Goal: Entertainment & Leisure: Consume media (video, audio)

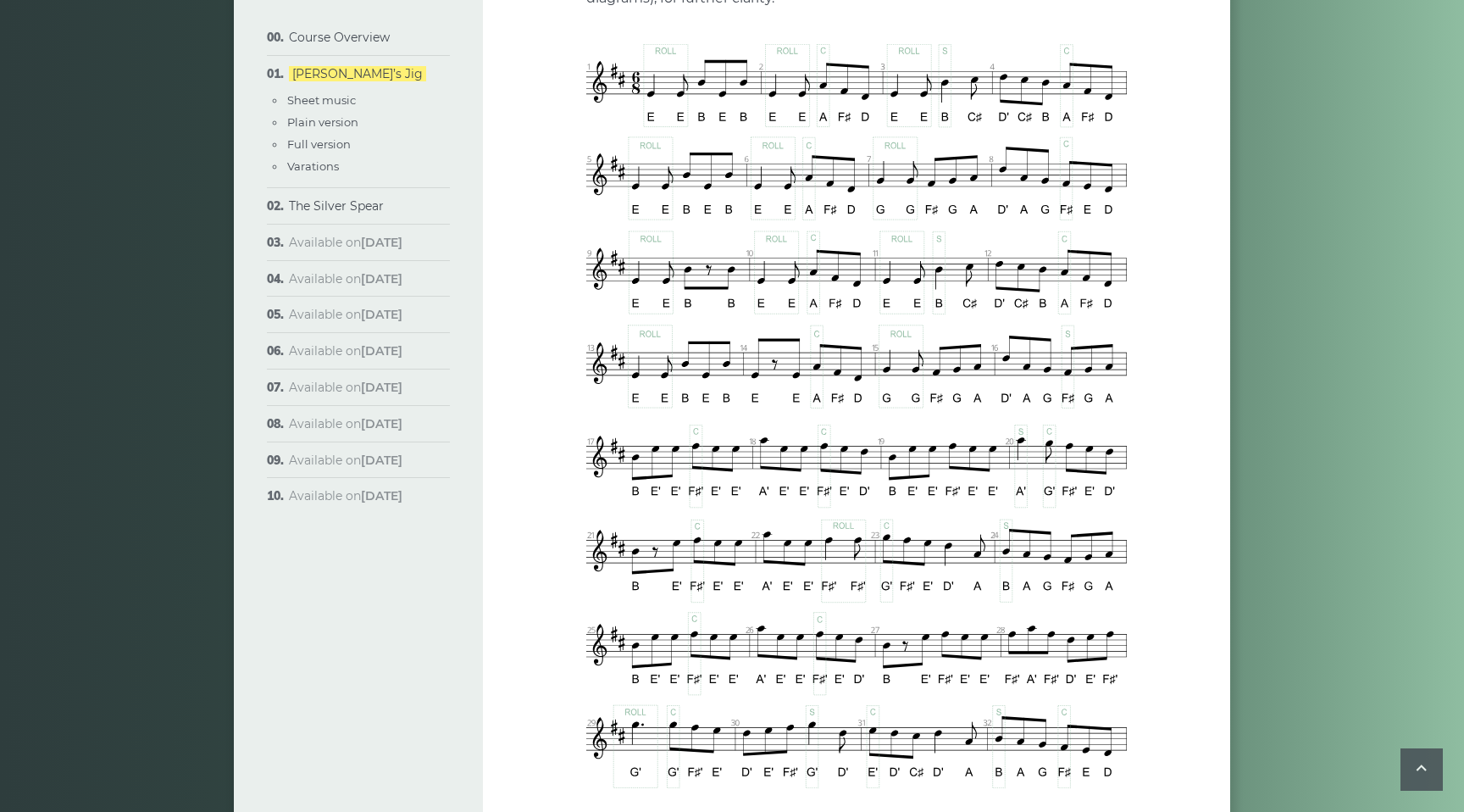
scroll to position [979, 0]
click at [357, 206] on link "The Silver Spear" at bounding box center [336, 205] width 95 height 15
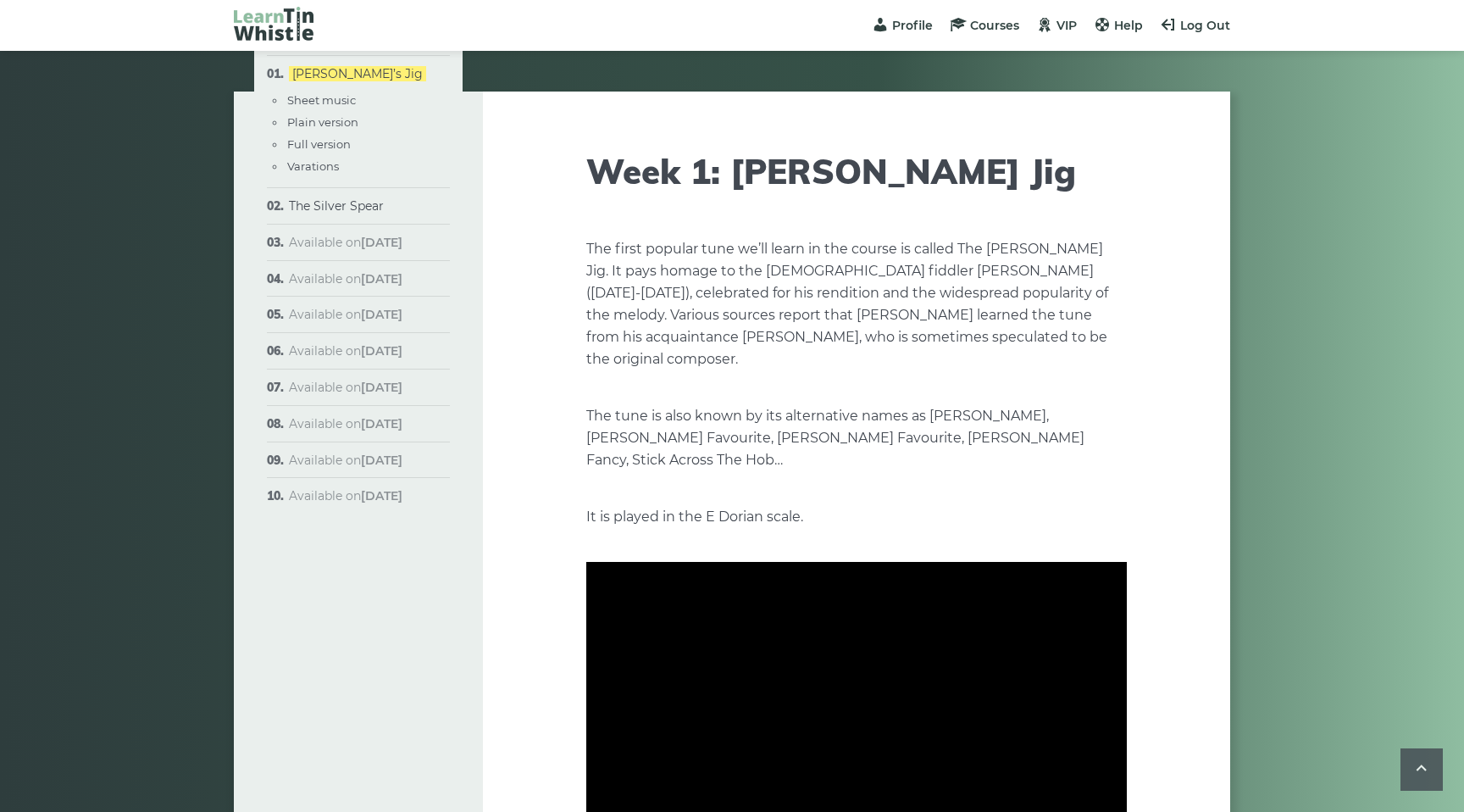
scroll to position [836, 0]
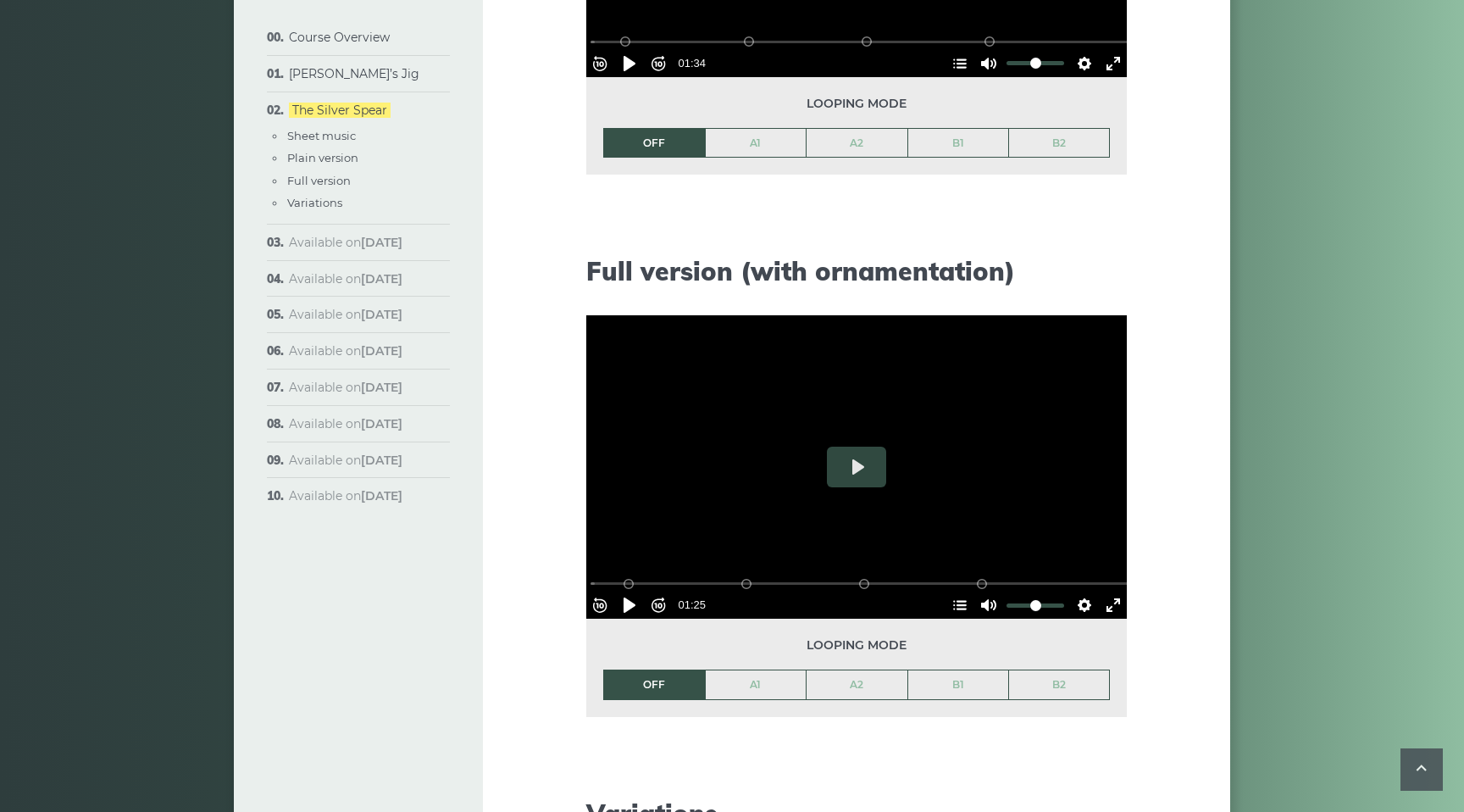
scroll to position [2041, 0]
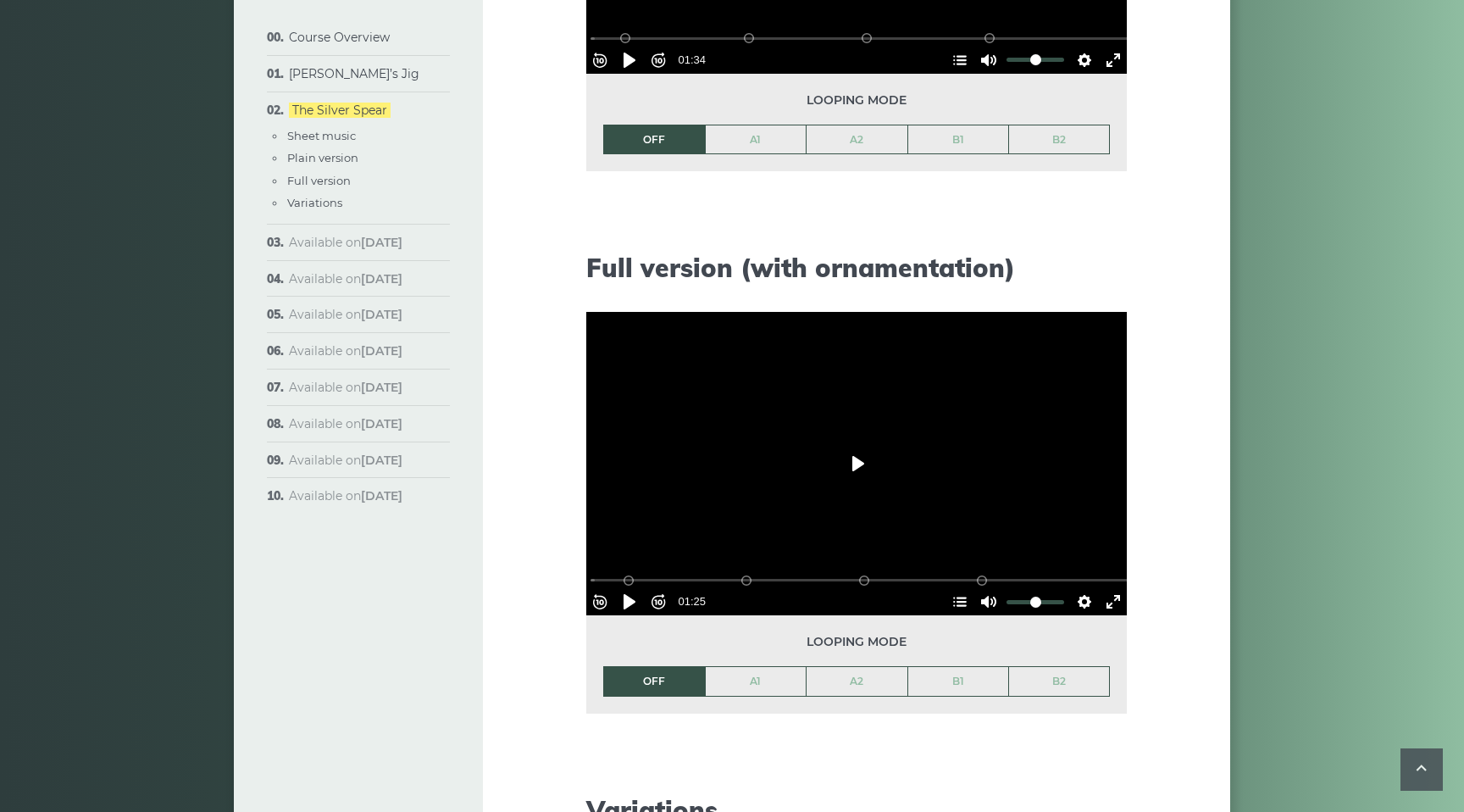
click at [854, 459] on button "Play" at bounding box center [856, 463] width 59 height 41
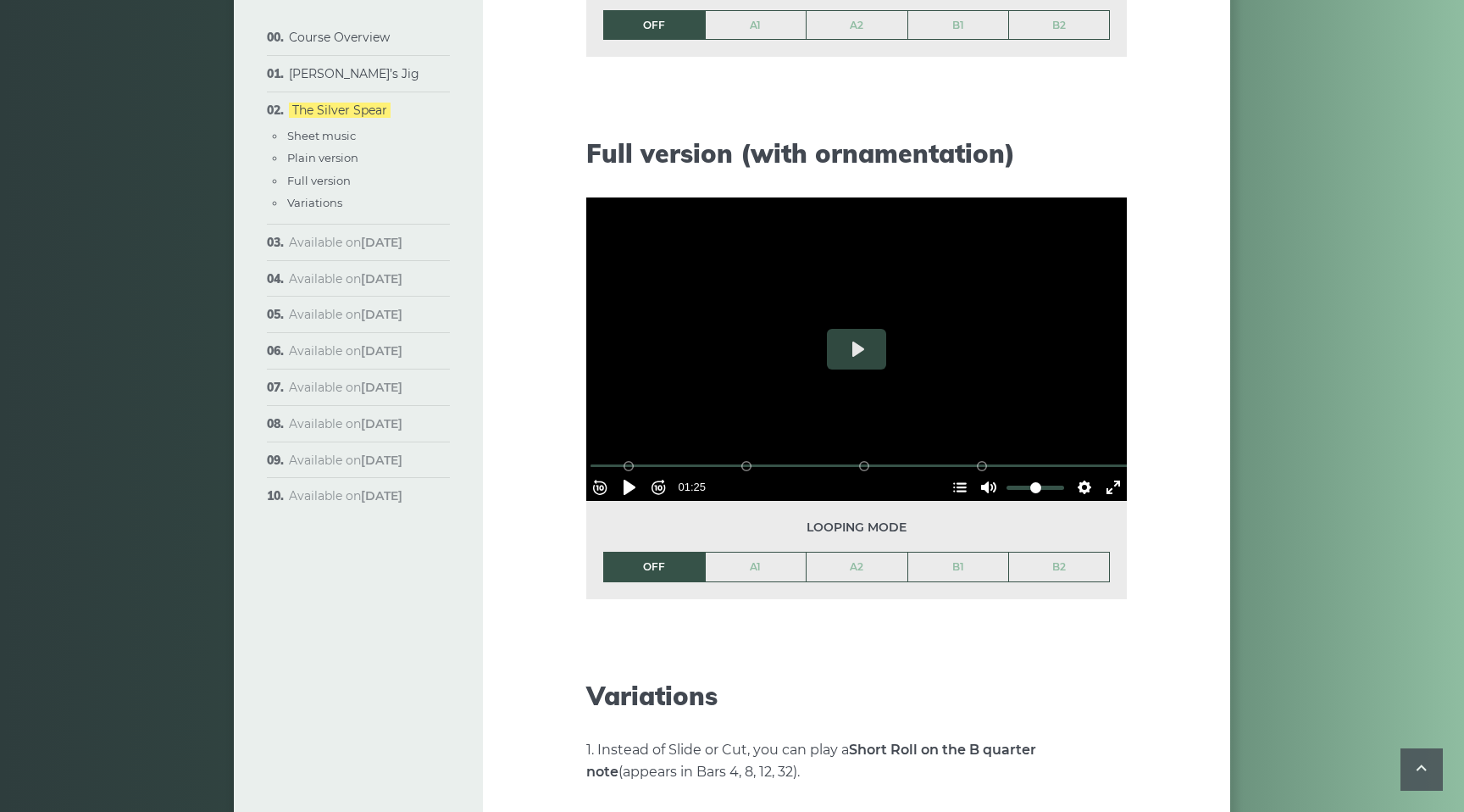
scroll to position [2161, 0]
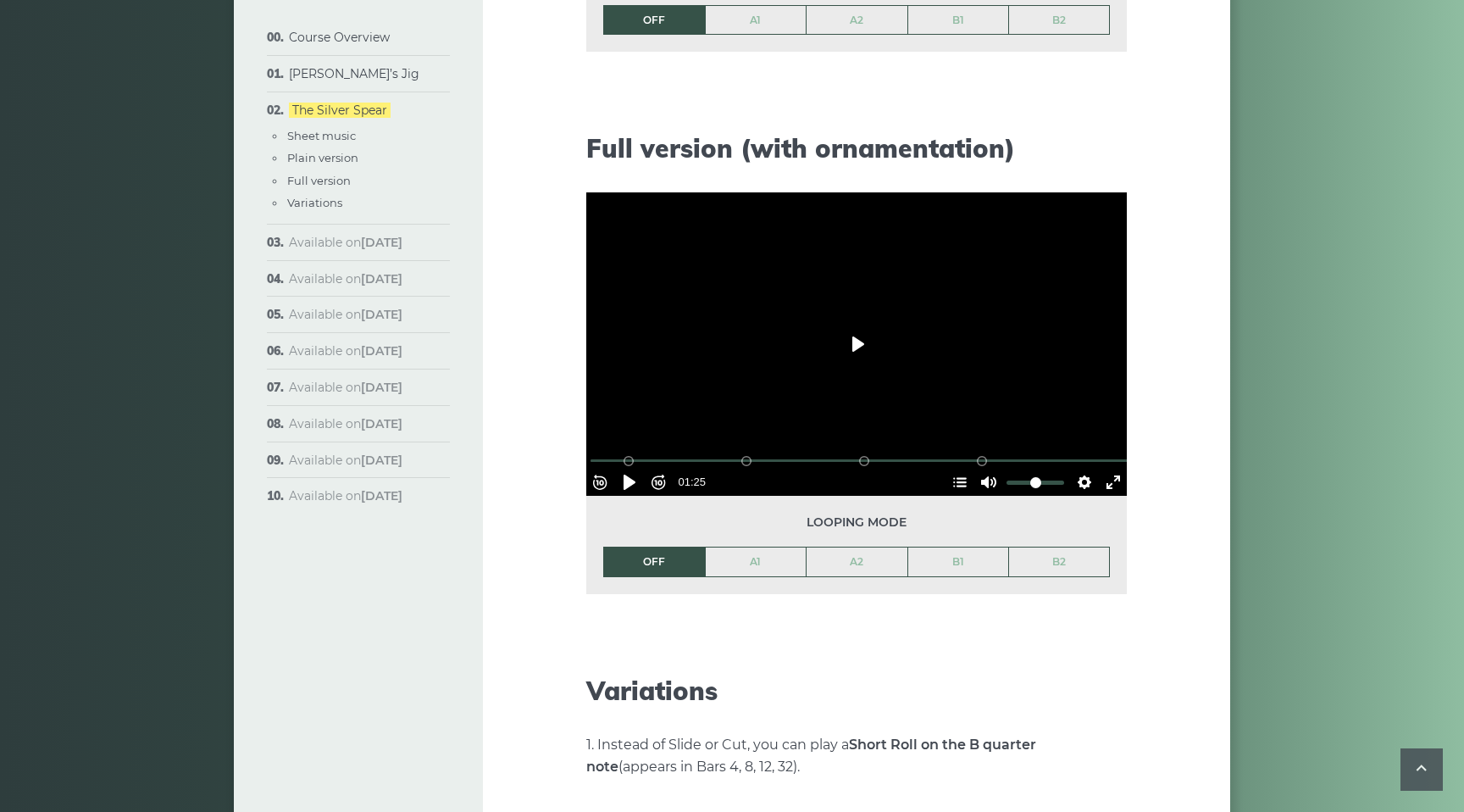
click at [851, 341] on button "Play" at bounding box center [856, 344] width 59 height 41
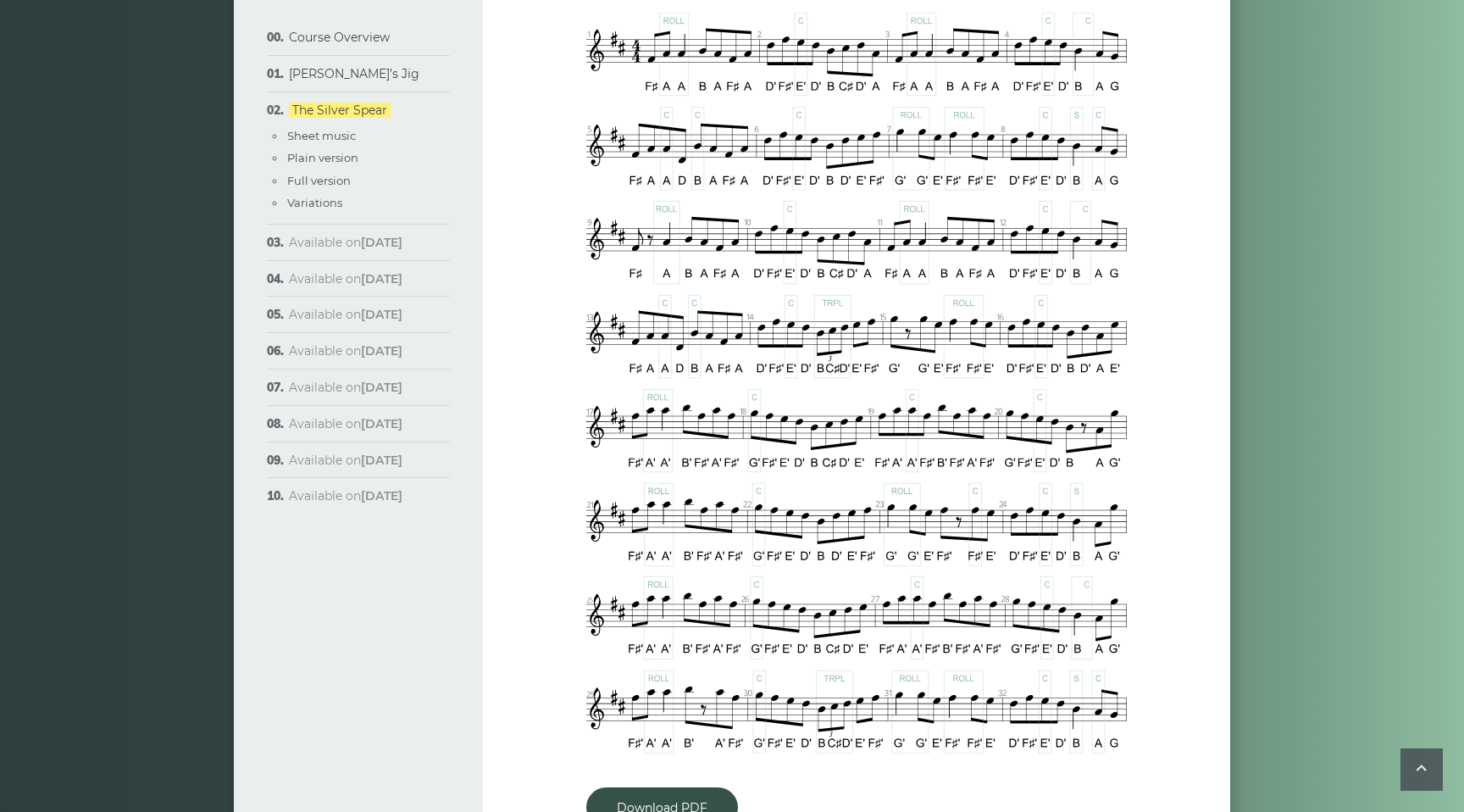
scroll to position [854, 0]
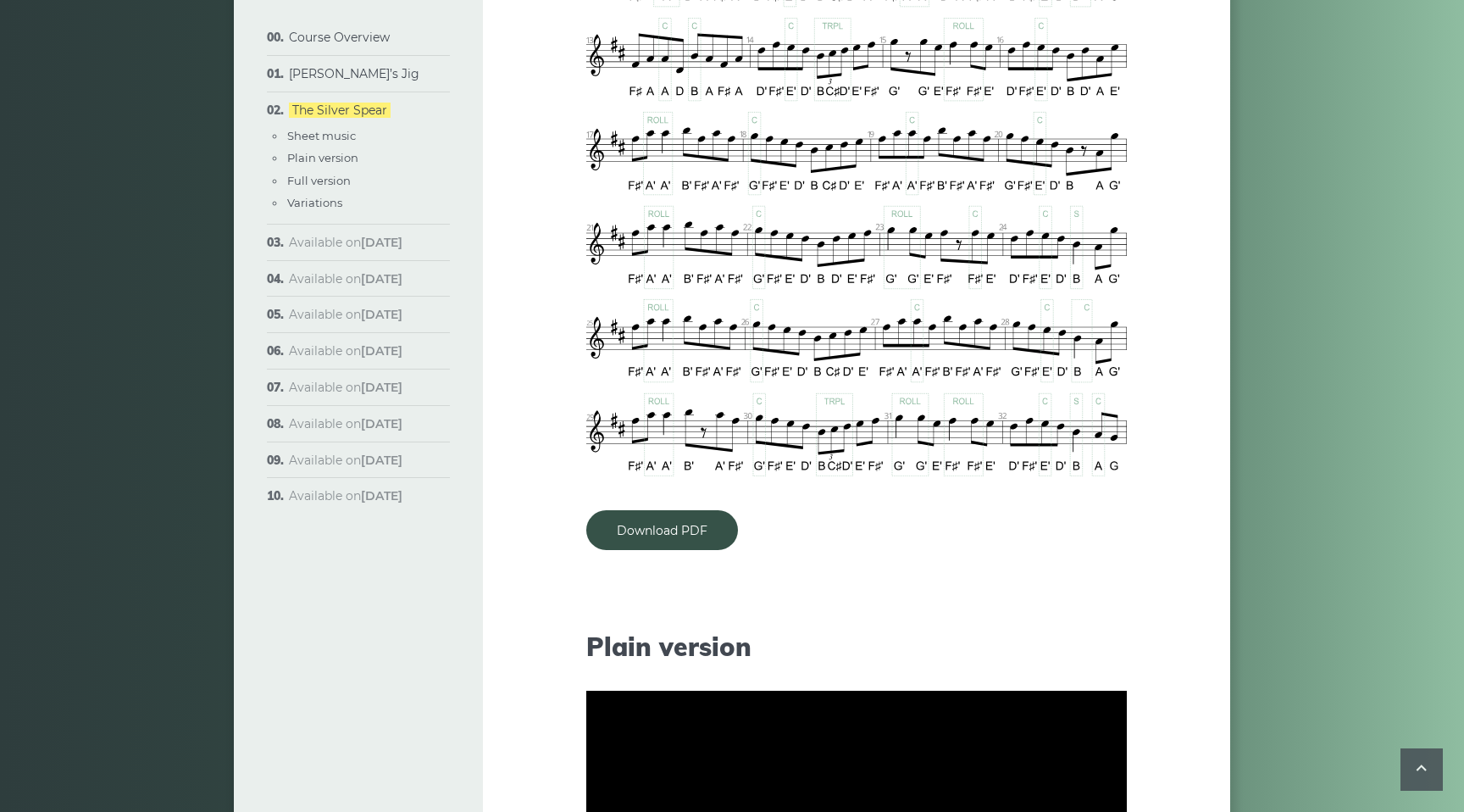
type input "***"
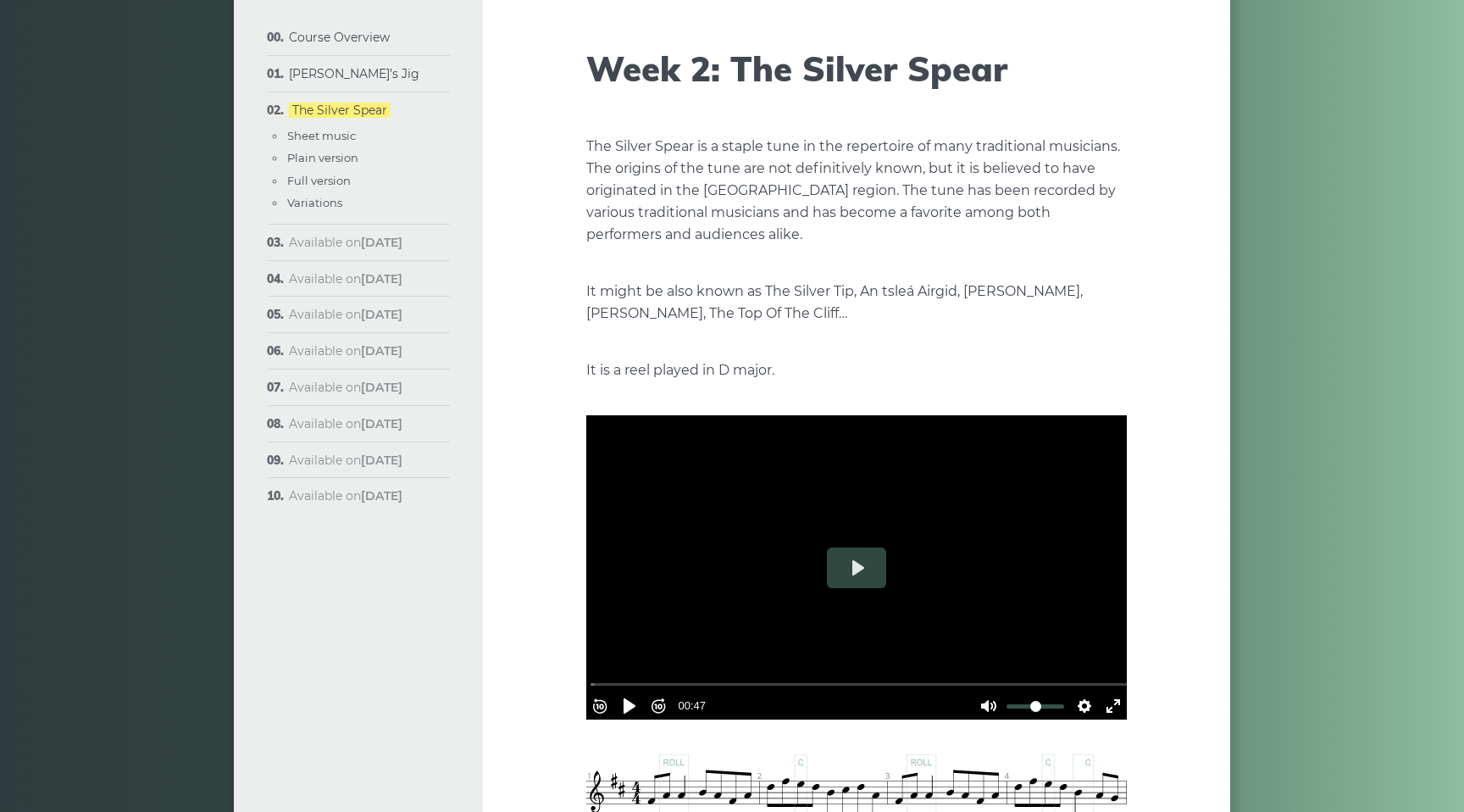
scroll to position [106, 0]
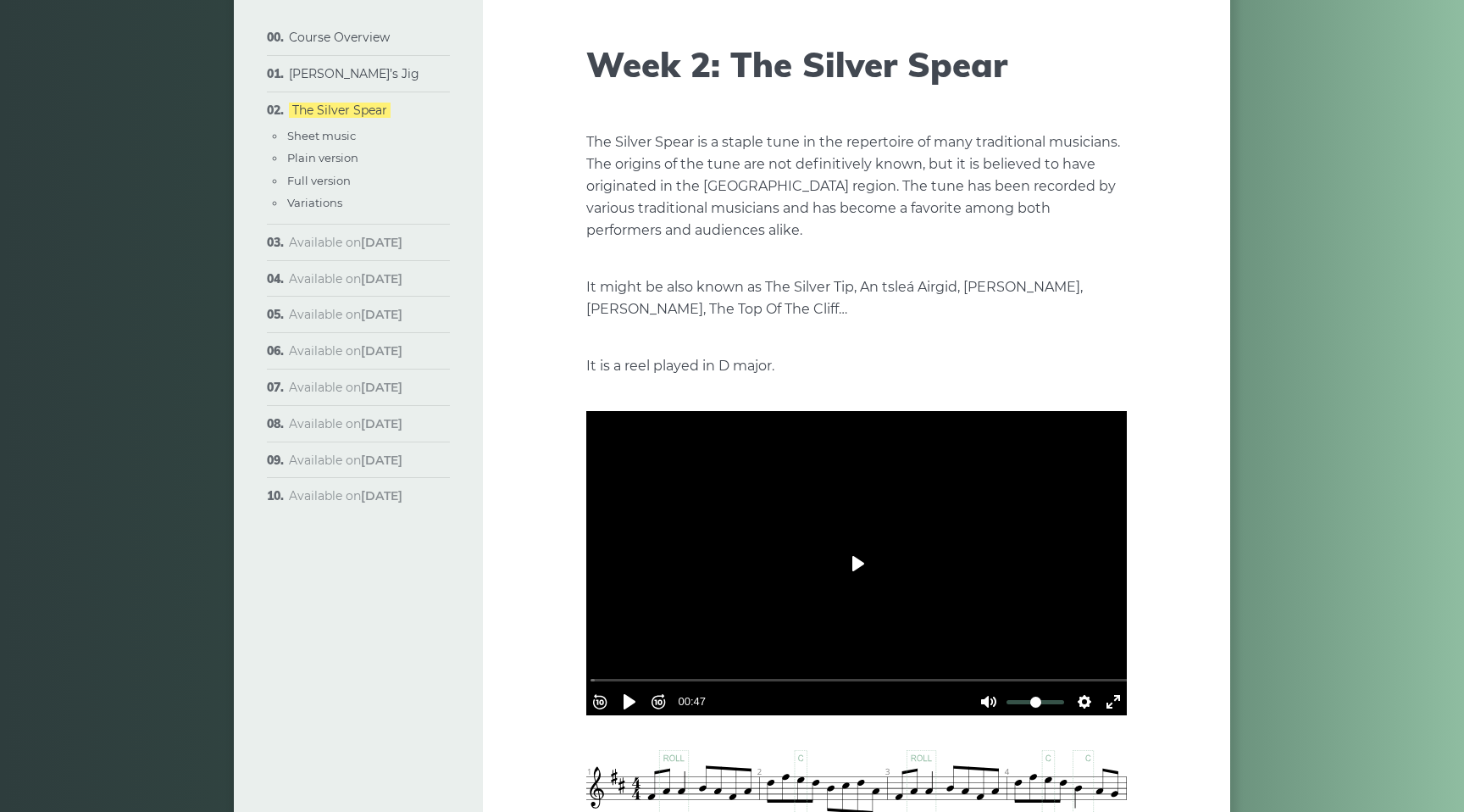
click at [854, 561] on button "Play" at bounding box center [856, 562] width 59 height 41
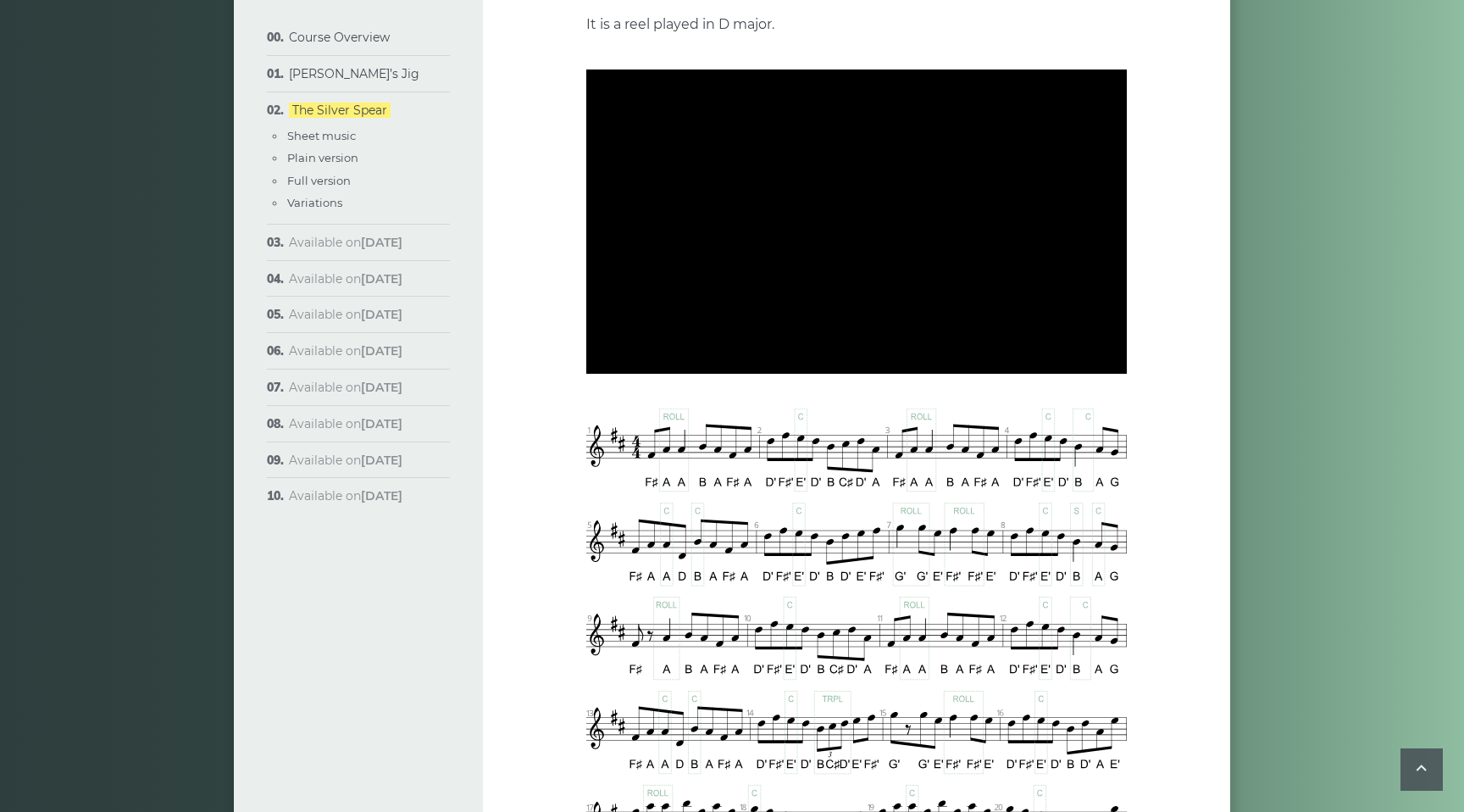
scroll to position [447, 0]
type input "***"
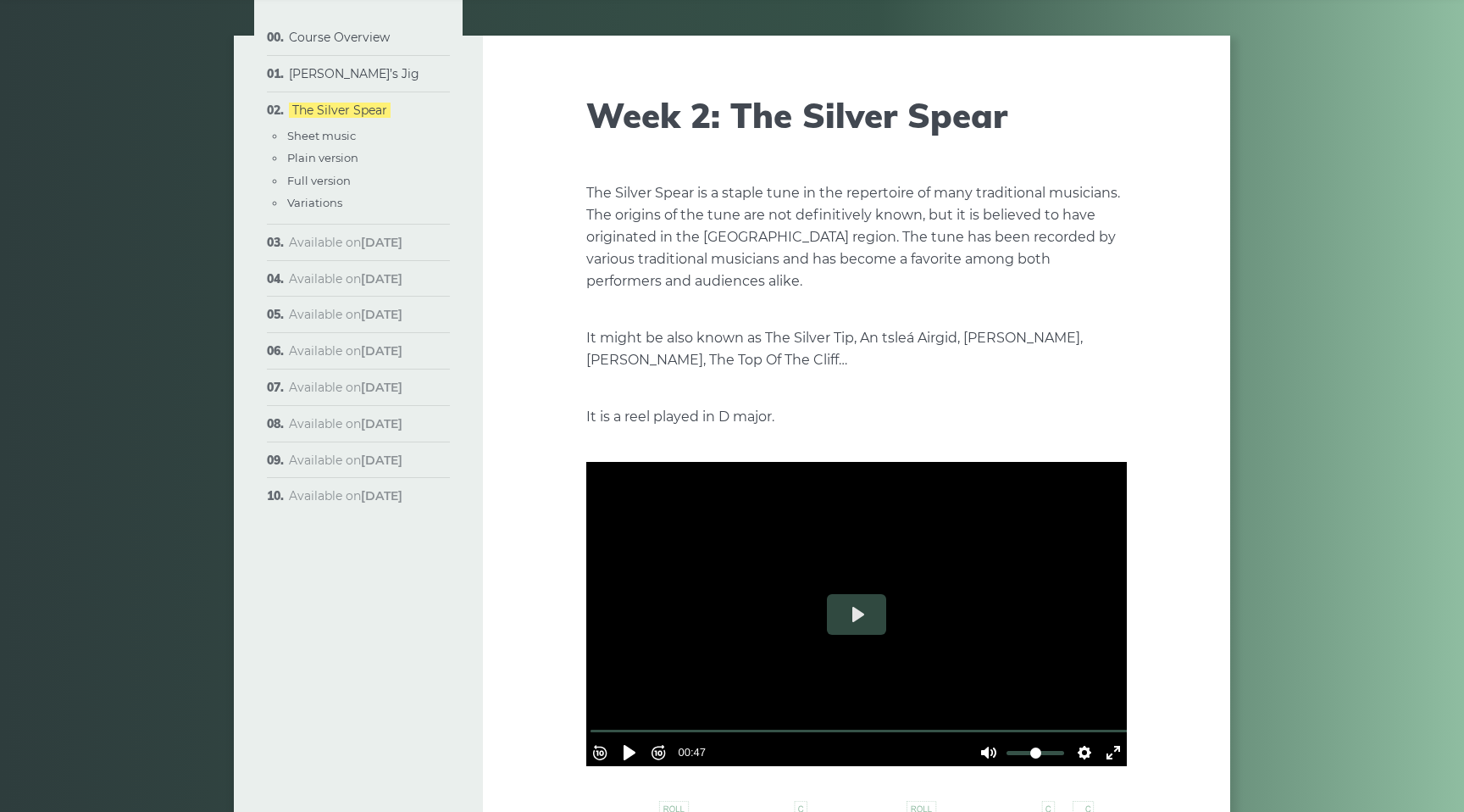
scroll to position [0, 0]
